Goal: Transaction & Acquisition: Purchase product/service

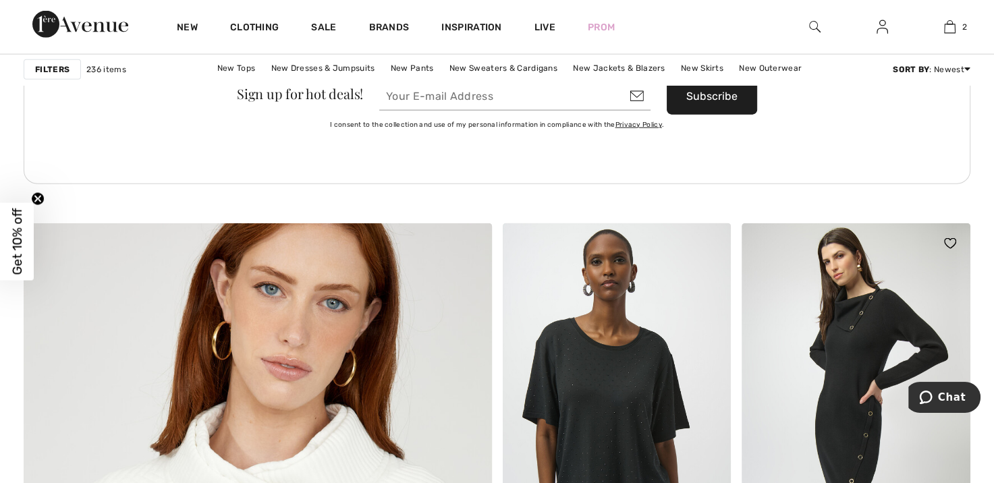
scroll to position [3071, 0]
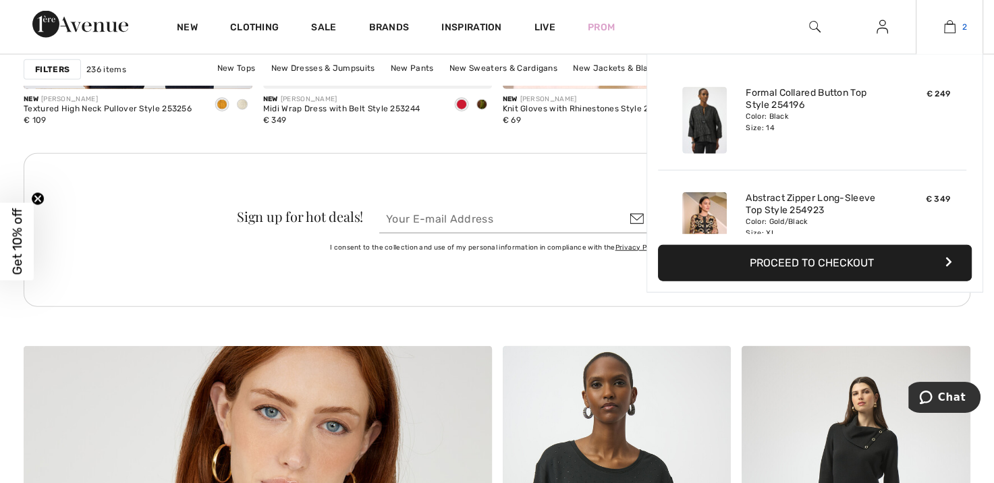
click at [949, 26] on img at bounding box center [949, 27] width 11 height 16
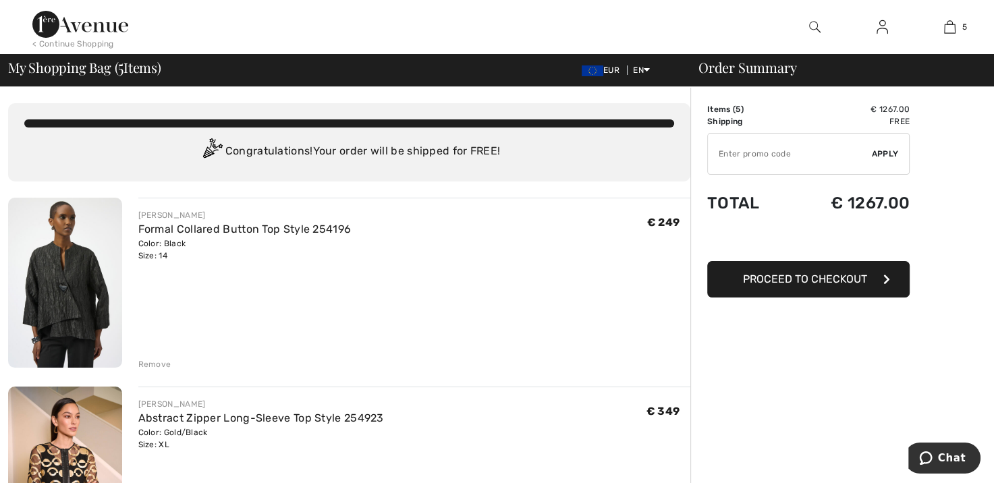
click at [88, 302] on img at bounding box center [65, 283] width 114 height 170
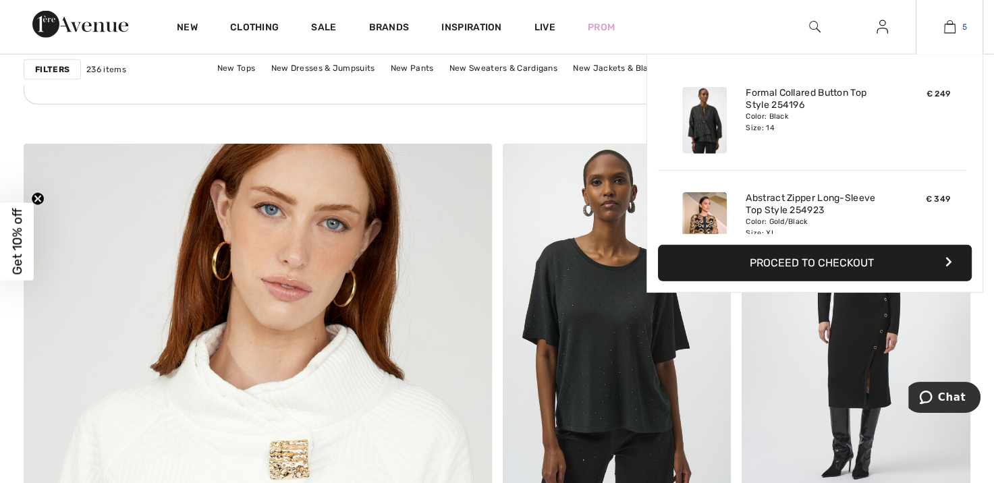
click at [959, 29] on link "5" at bounding box center [950, 27] width 66 height 16
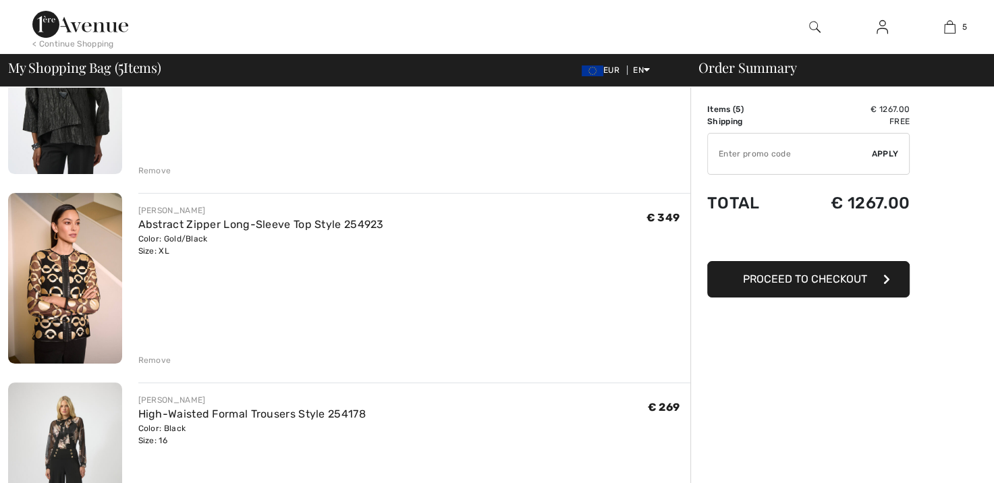
scroll to position [270, 0]
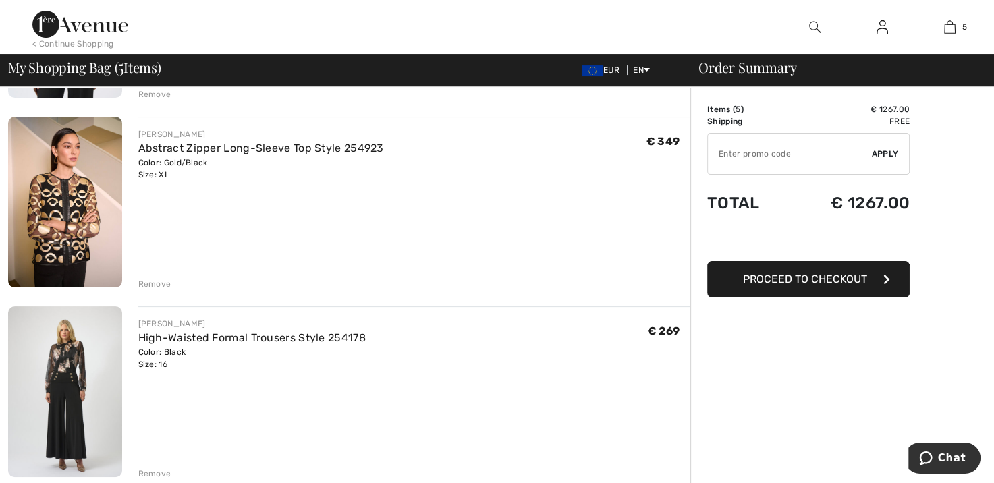
click at [72, 204] on img at bounding box center [65, 202] width 114 height 171
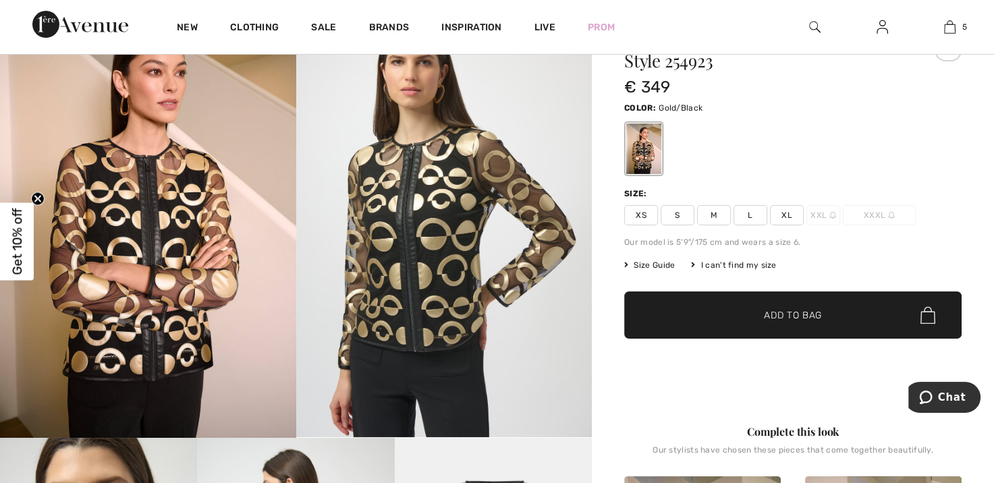
scroll to position [135, 0]
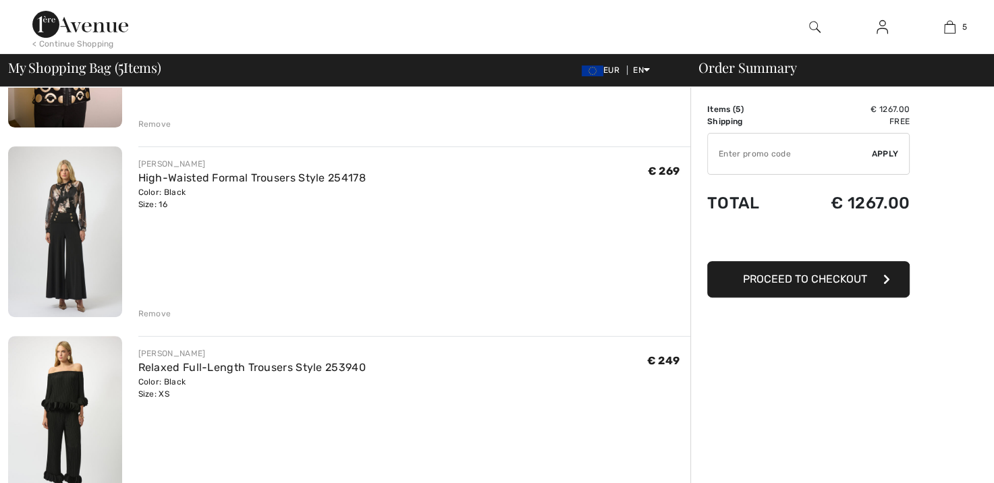
scroll to position [540, 0]
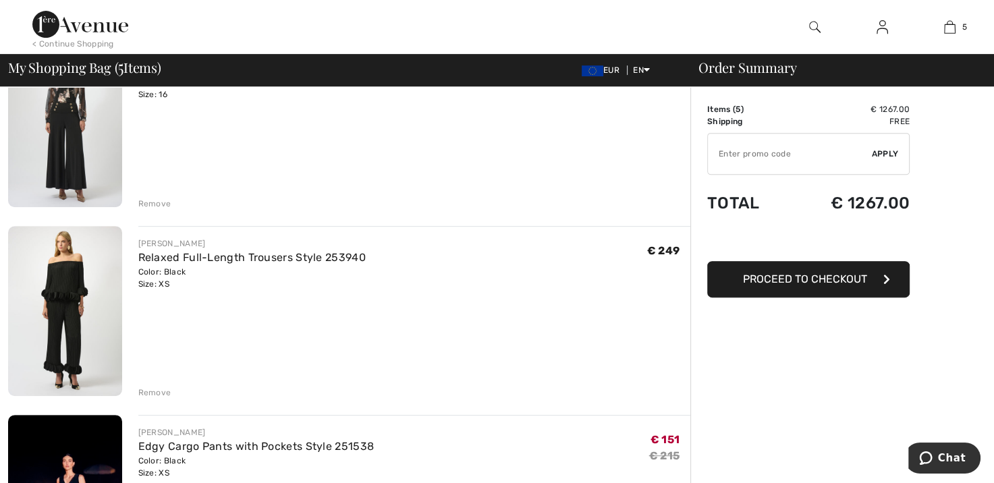
click at [71, 154] on img at bounding box center [65, 121] width 114 height 170
click at [72, 296] on img at bounding box center [65, 311] width 114 height 170
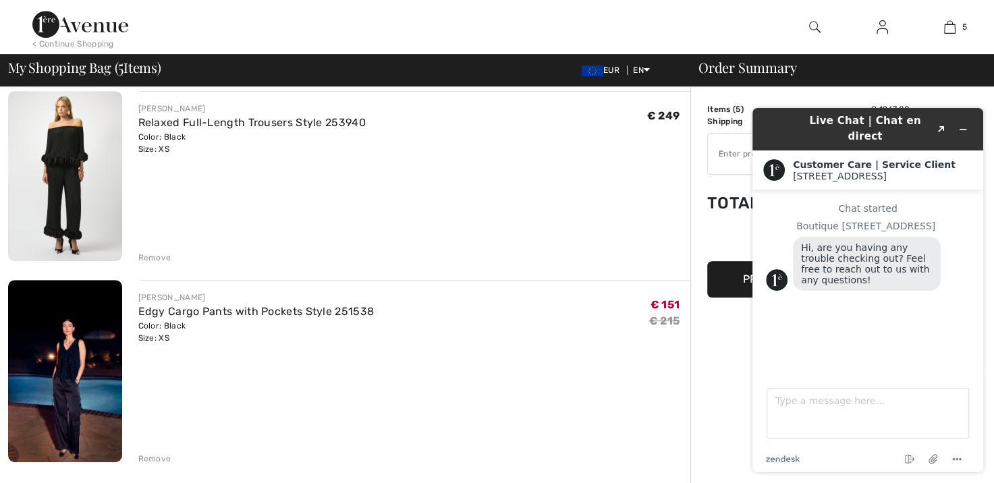
click at [84, 358] on img at bounding box center [65, 371] width 114 height 182
click at [814, 28] on img at bounding box center [814, 27] width 11 height 16
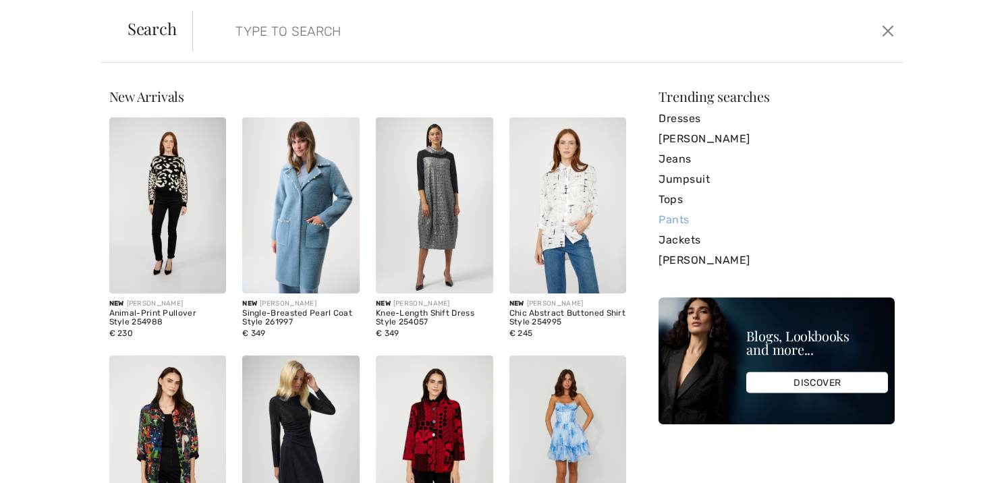
click at [672, 221] on link "Pants" at bounding box center [777, 220] width 236 height 20
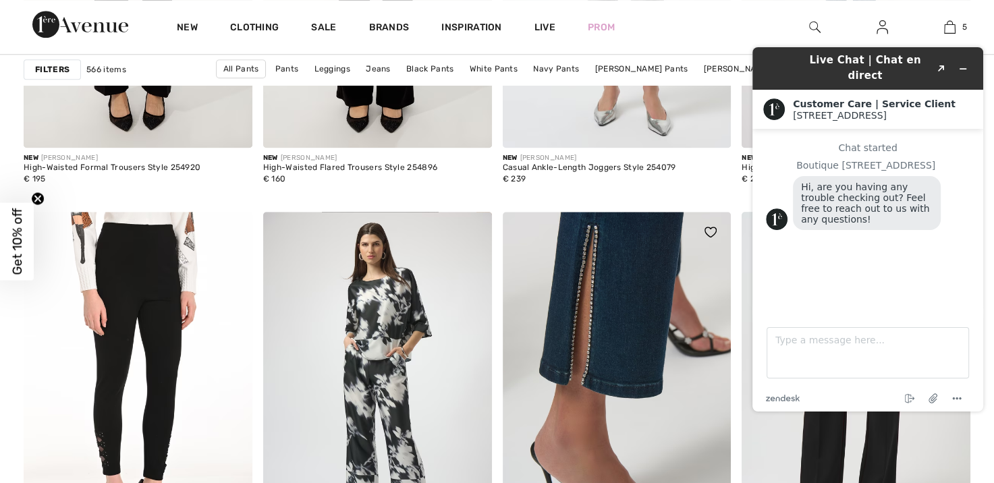
scroll to position [1485, 0]
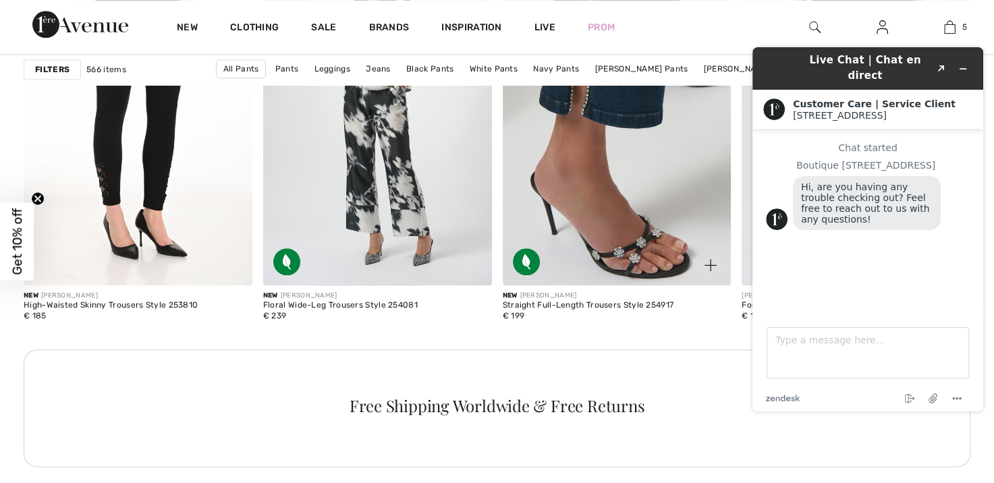
click at [603, 177] on img at bounding box center [617, 113] width 229 height 343
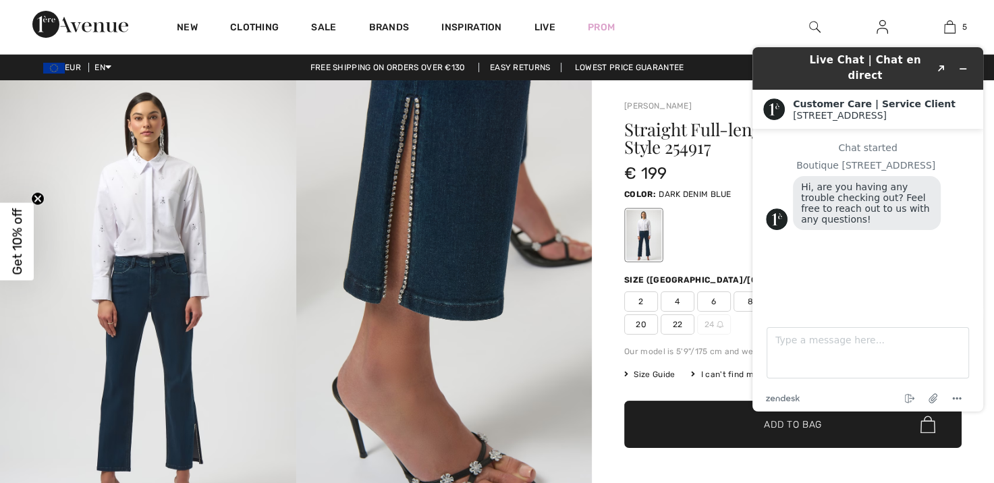
click at [715, 234] on div at bounding box center [792, 235] width 337 height 56
click at [711, 267] on div "Straight Full-length Trousers Style 254917 € 199 Color: DARK DENIM BLUE Size (C…" at bounding box center [792, 311] width 337 height 380
click at [711, 262] on div at bounding box center [792, 235] width 337 height 56
click at [896, 288] on div "Chat started Boutique [GEOGRAPHIC_DATA], are you having any trouble checking ou…" at bounding box center [868, 216] width 204 height 148
click at [963, 64] on icon "Minimize widget" at bounding box center [962, 68] width 9 height 9
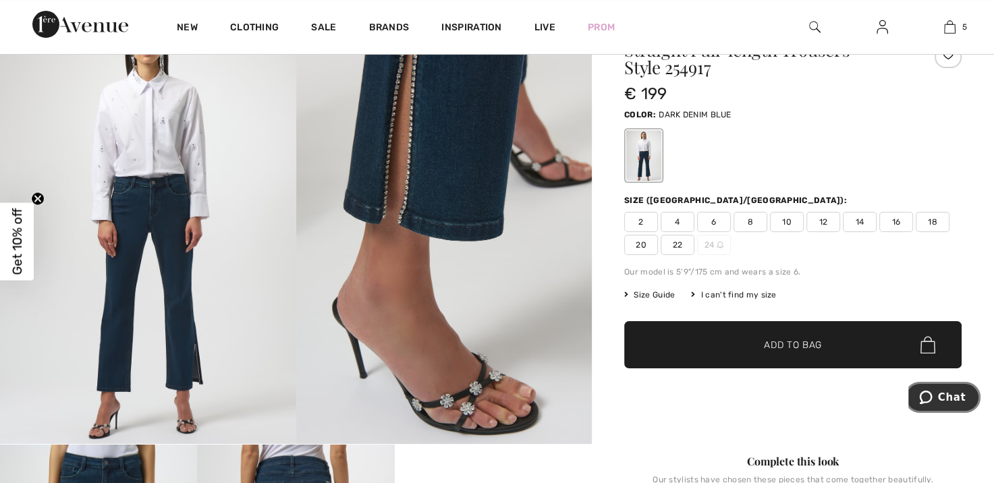
scroll to position [135, 0]
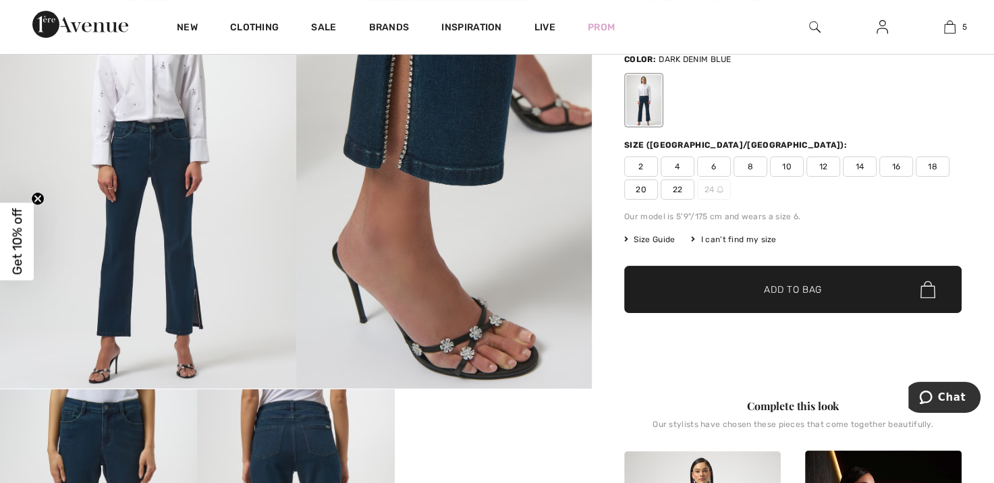
click at [861, 164] on span "14" at bounding box center [860, 167] width 34 height 20
click at [778, 289] on span "Add to Bag" at bounding box center [793, 290] width 58 height 14
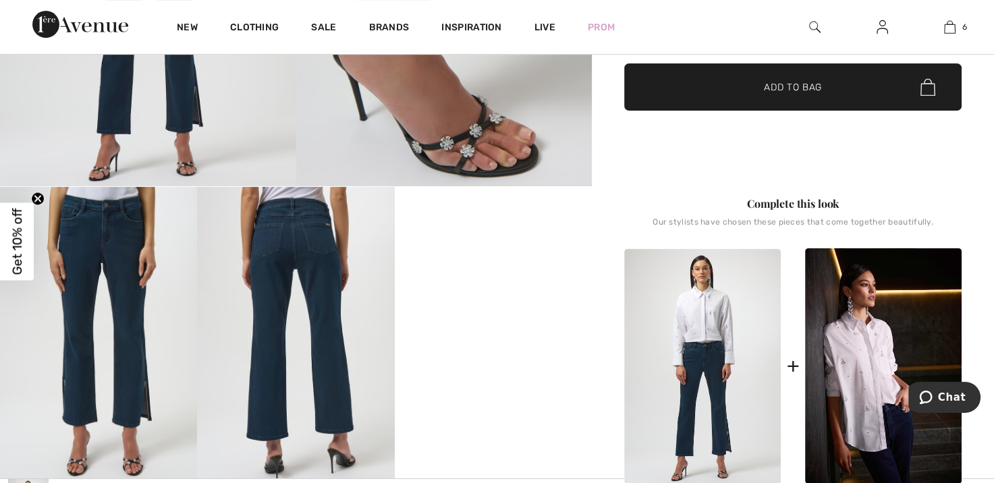
scroll to position [472, 0]
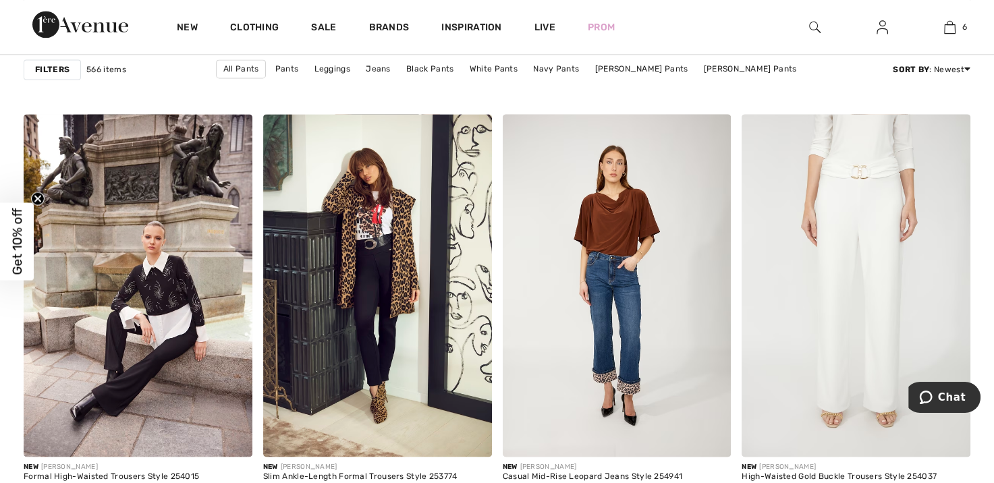
scroll to position [1890, 0]
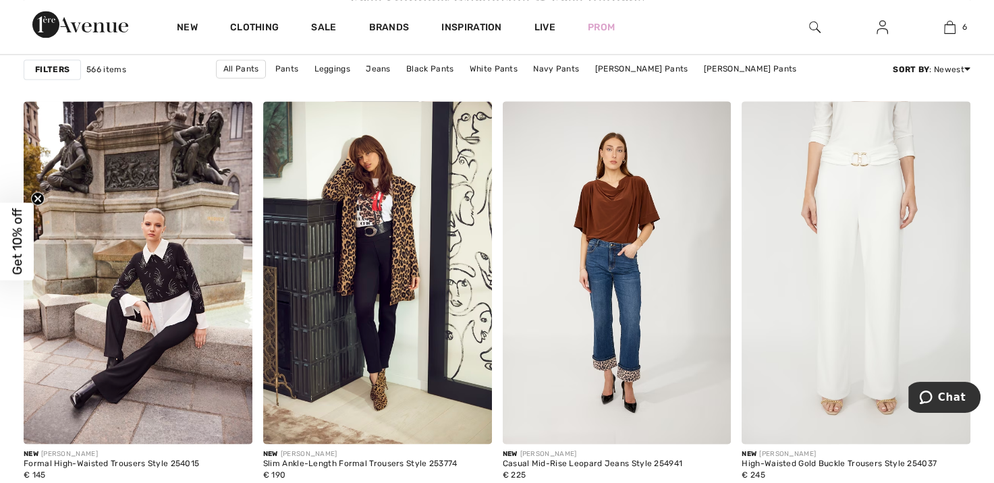
click at [100, 29] on img at bounding box center [80, 24] width 96 height 27
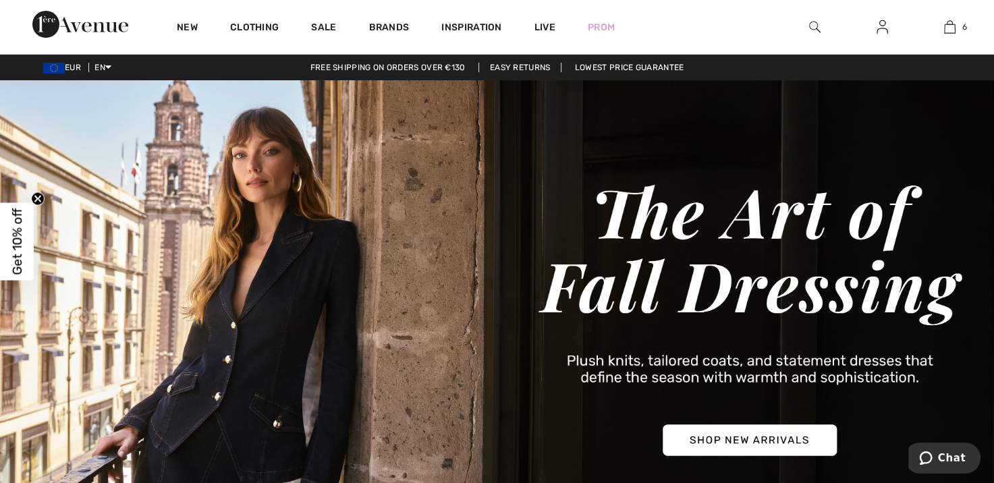
click at [286, 260] on img at bounding box center [497, 318] width 994 height 477
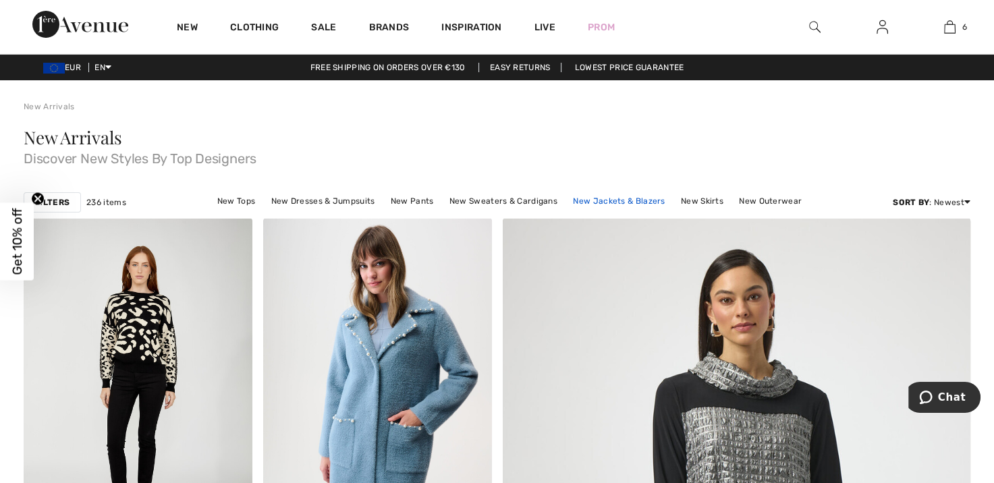
click at [613, 200] on link "New Jackets & Blazers" at bounding box center [618, 201] width 105 height 18
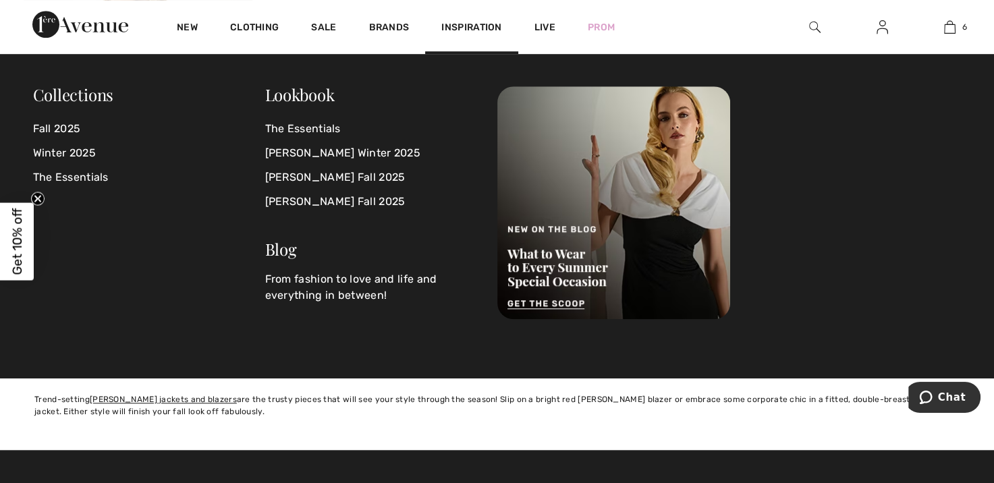
scroll to position [6007, 0]
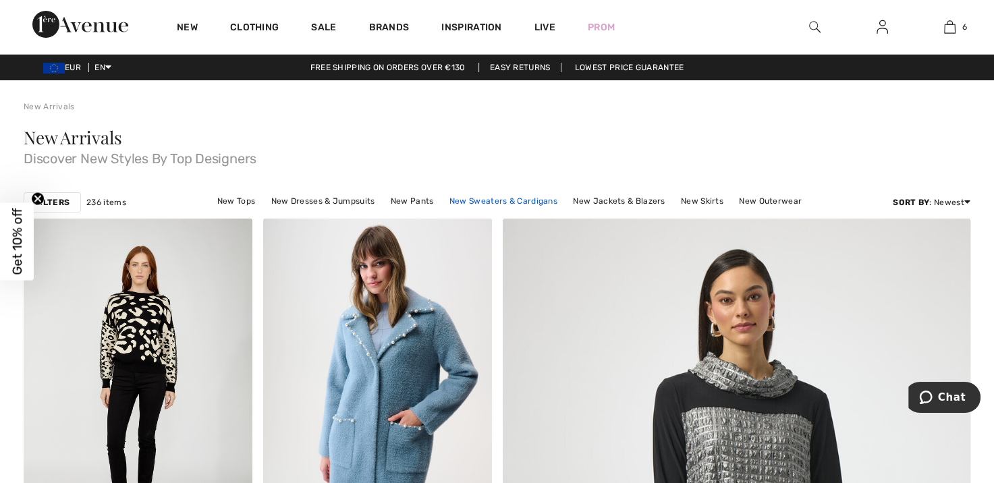
click at [506, 201] on link "New Sweaters & Cardigans" at bounding box center [503, 201] width 121 height 18
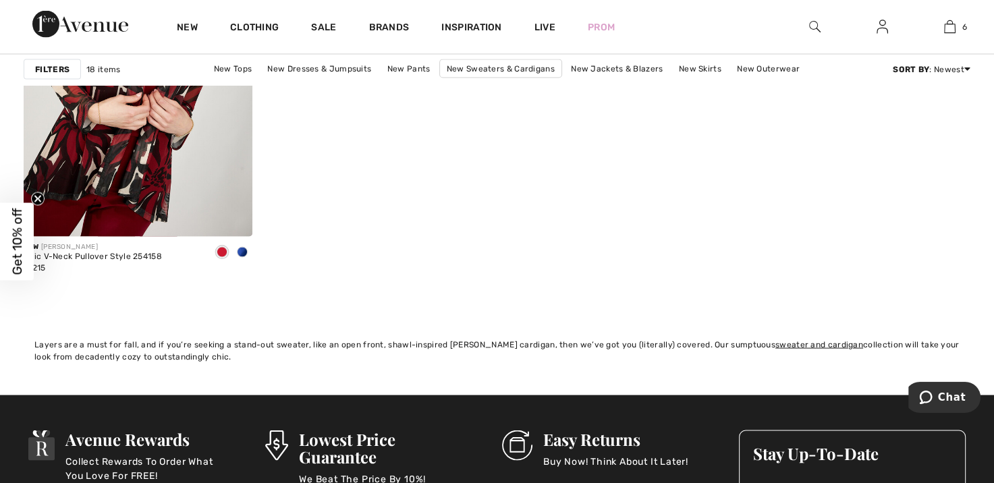
scroll to position [2700, 0]
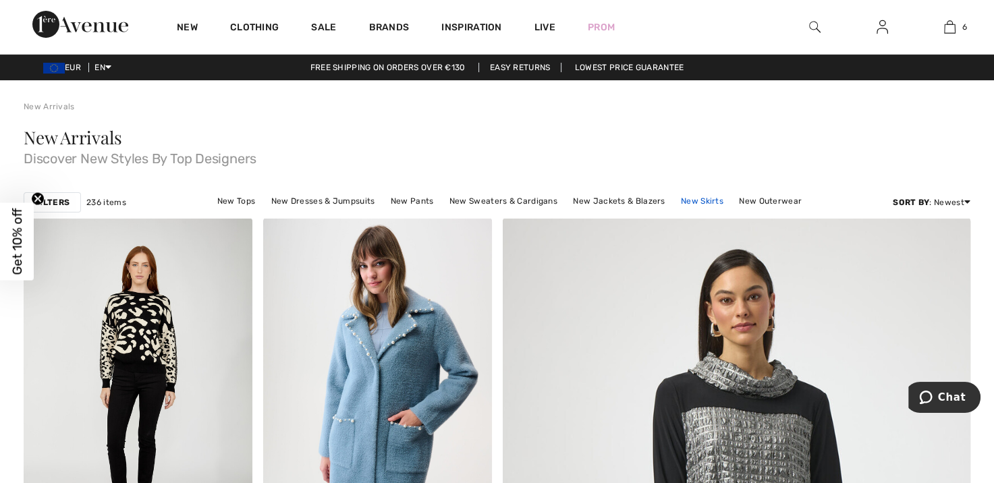
click at [701, 201] on link "New Skirts" at bounding box center [702, 201] width 56 height 18
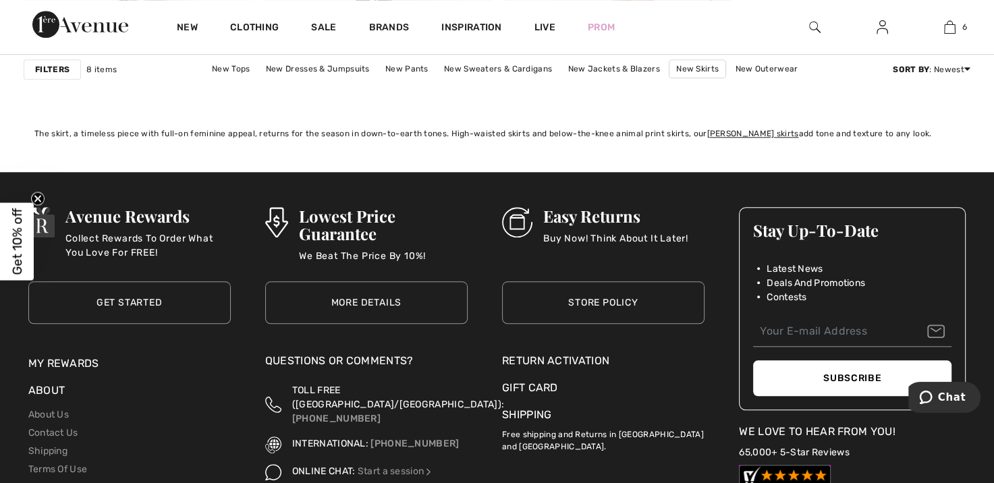
scroll to position [1417, 0]
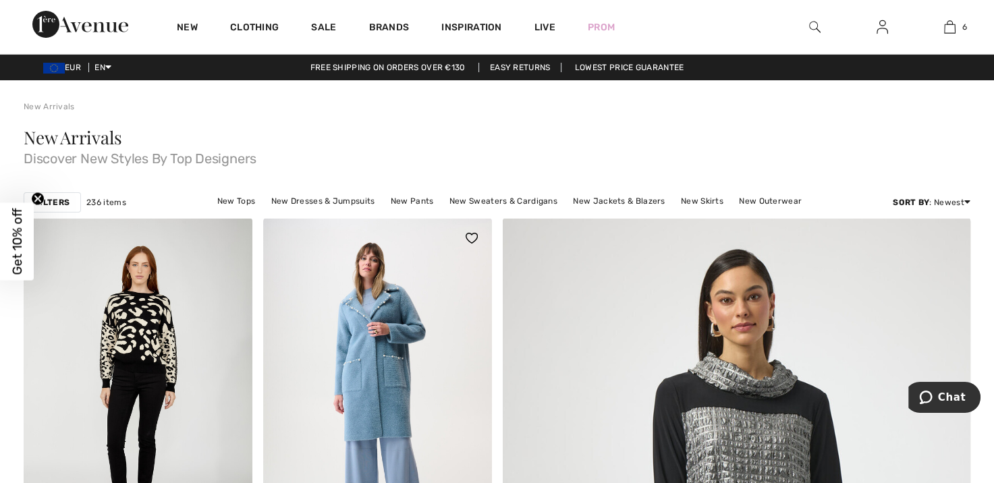
click at [375, 327] on img at bounding box center [377, 389] width 229 height 343
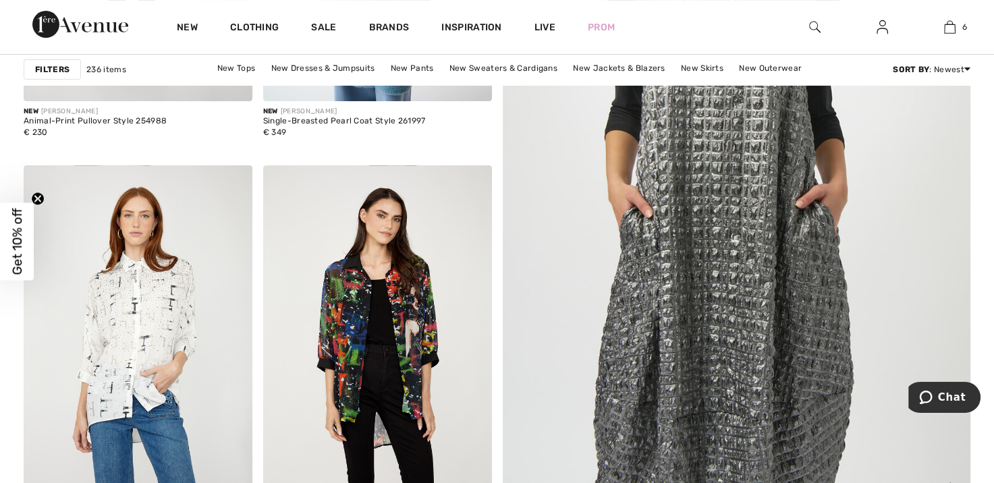
scroll to position [405, 0]
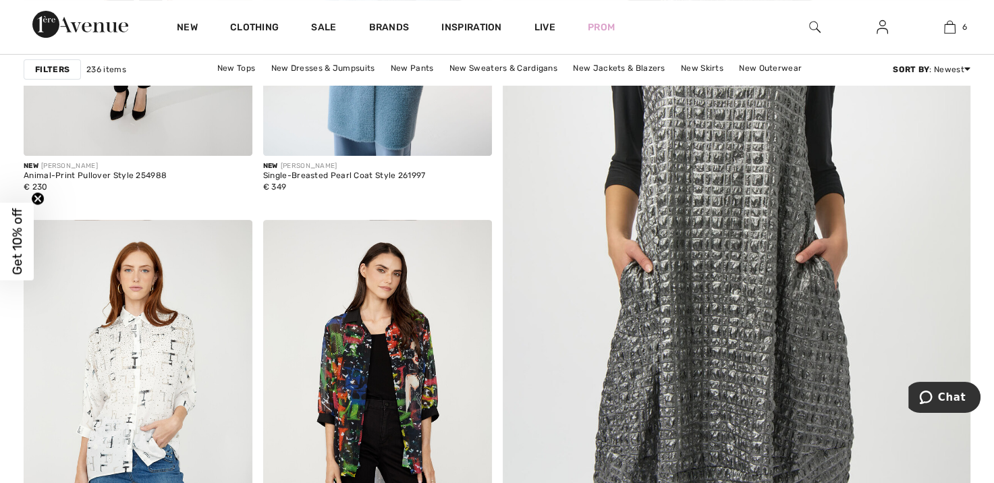
click at [736, 326] on img at bounding box center [737, 234] width 562 height 842
